Goal: Information Seeking & Learning: Learn about a topic

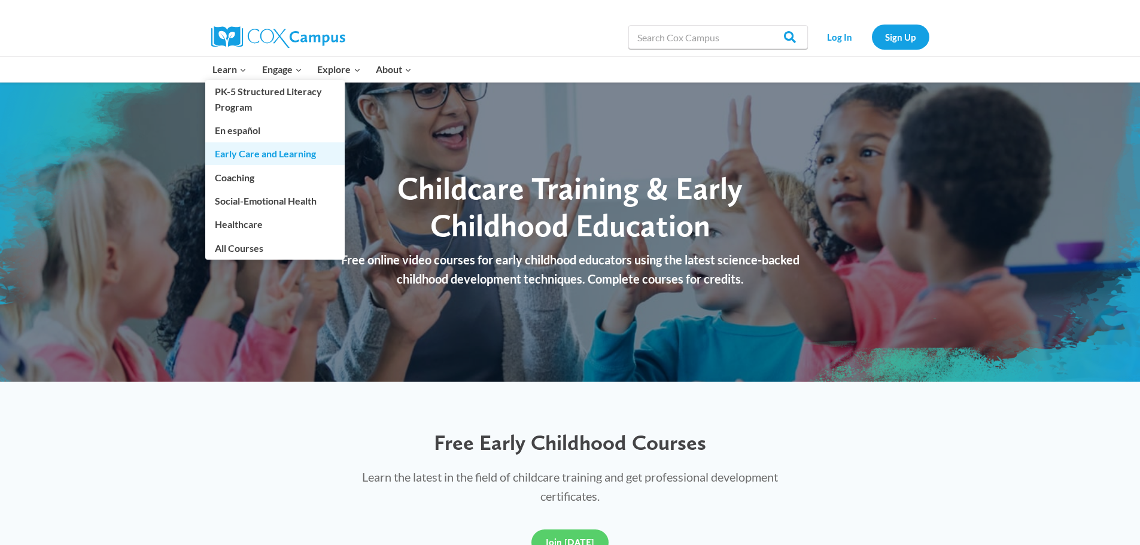
click at [271, 150] on link "Early Care and Learning" at bounding box center [274, 153] width 139 height 23
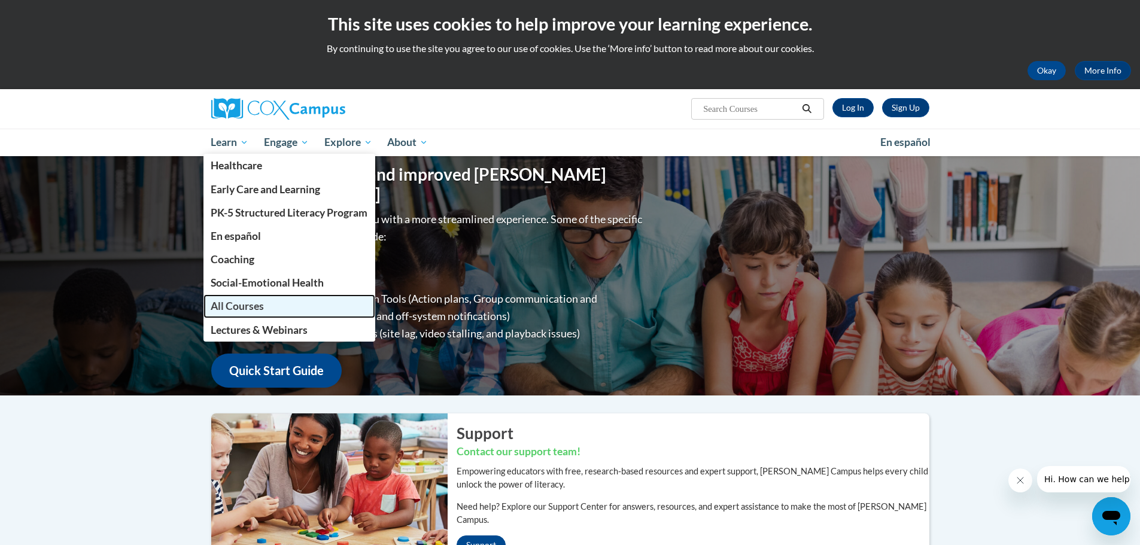
click at [241, 302] on span "All Courses" at bounding box center [237, 306] width 53 height 13
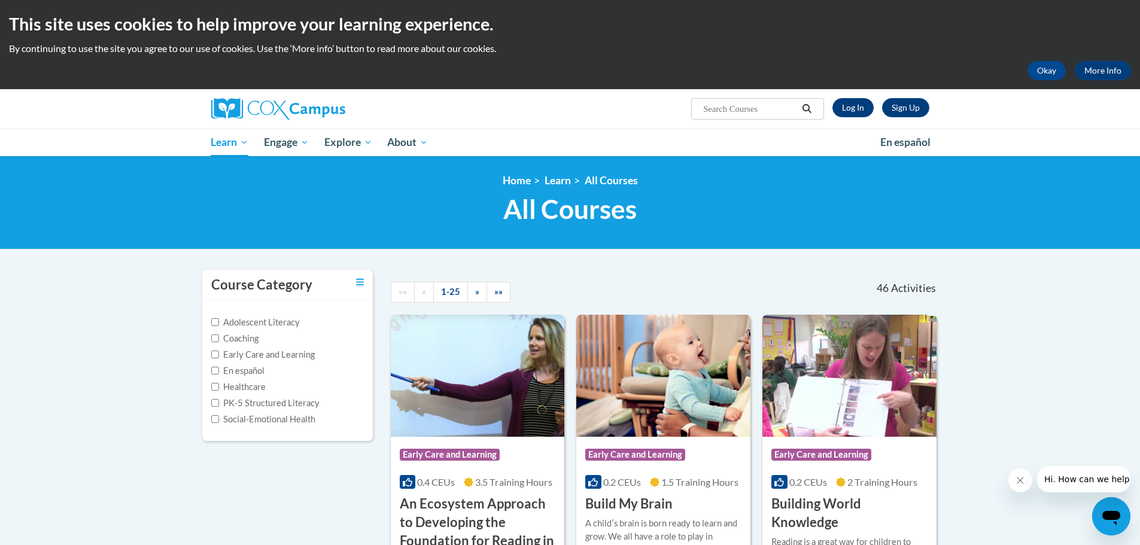
scroll to position [239, 0]
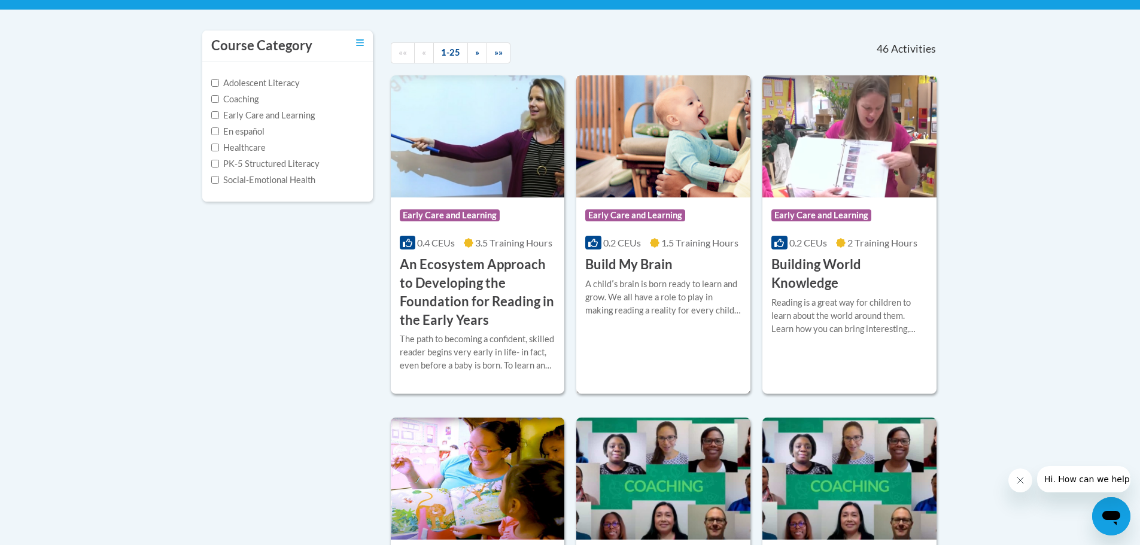
click at [648, 126] on img at bounding box center [663, 136] width 174 height 122
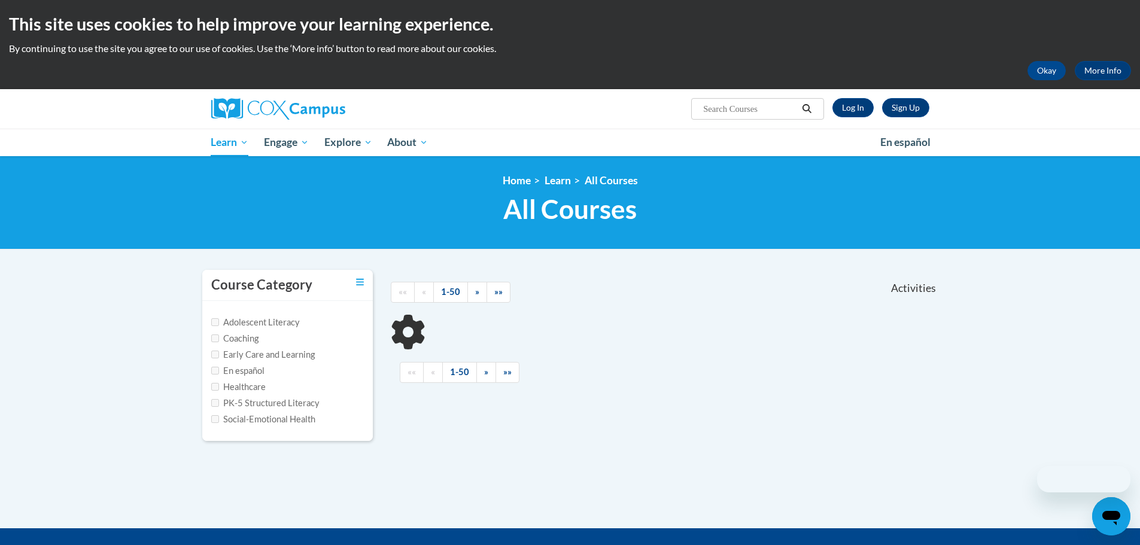
scroll to position [181, 0]
